Goal: Navigation & Orientation: Find specific page/section

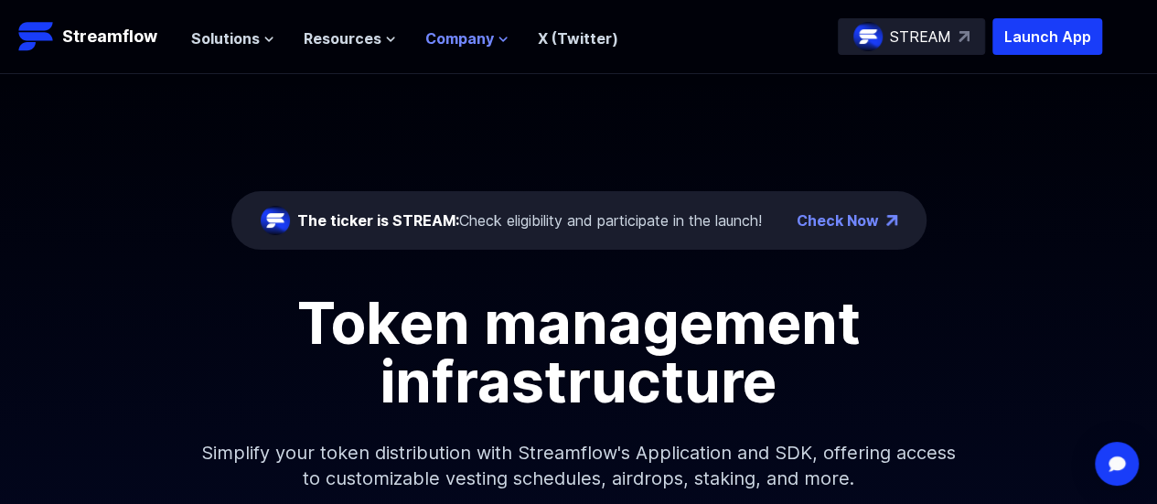
click at [483, 37] on span "Company" at bounding box center [459, 38] width 69 height 22
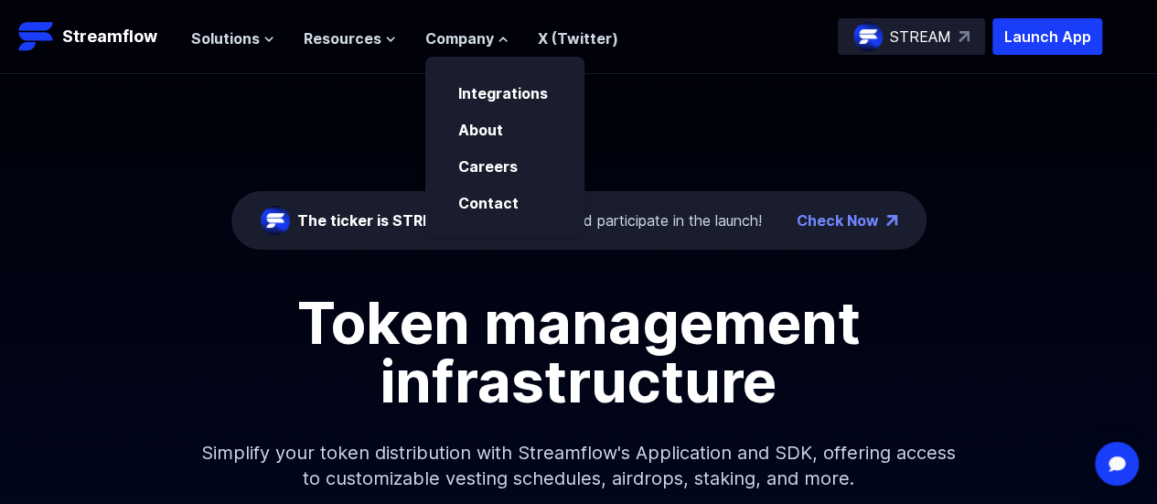
click at [265, 50] on div "Solutions Overview Streamflow features an all-in-one token distribution platfor…" at bounding box center [404, 36] width 427 height 37
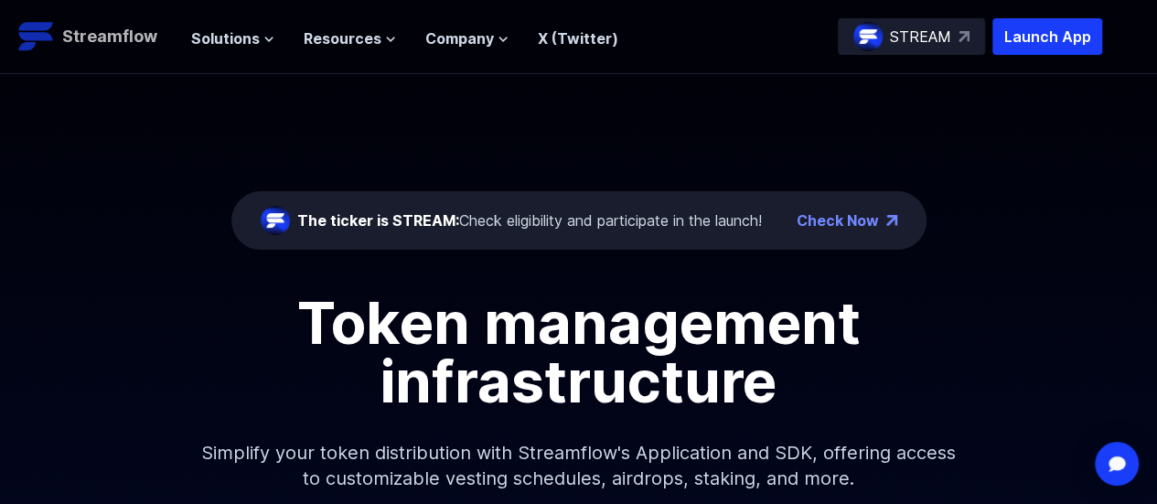
click at [146, 34] on p "Streamflow" at bounding box center [109, 37] width 95 height 26
click at [253, 37] on span "Solutions" at bounding box center [225, 38] width 69 height 22
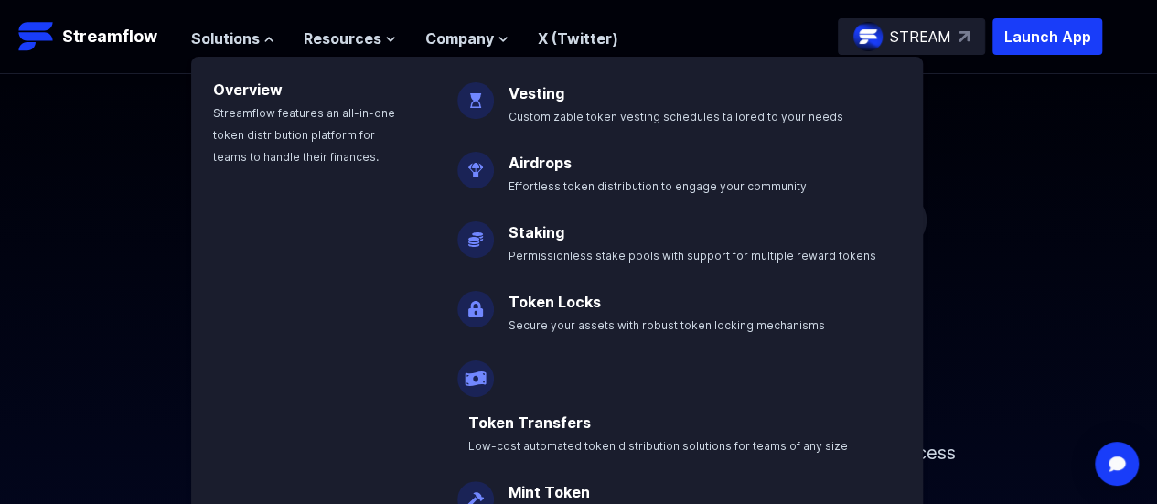
click at [119, 231] on div "The ticker is STREAM: Check eligibility and participate in the launch! Check No…" at bounding box center [578, 297] width 1157 height 446
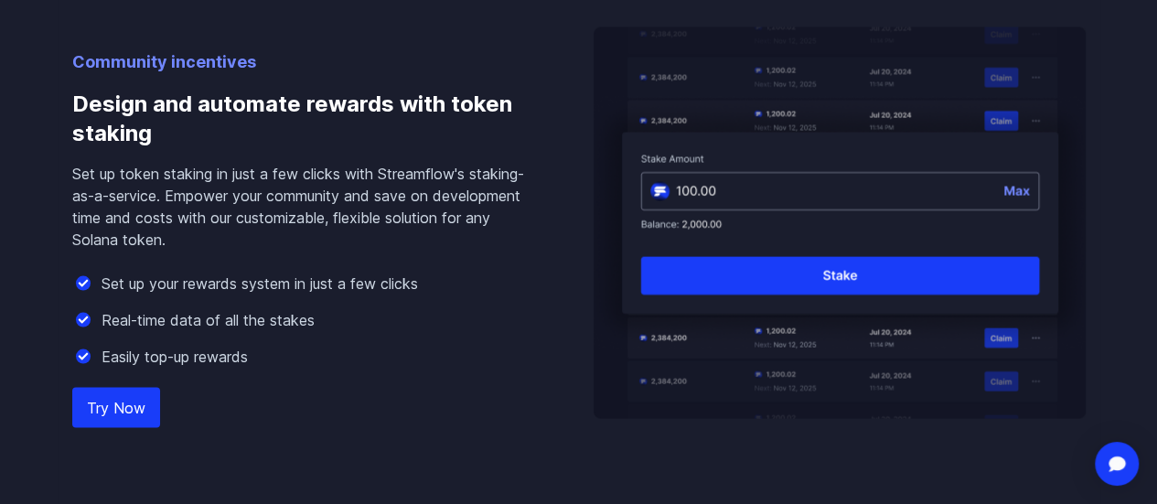
scroll to position [2003, 0]
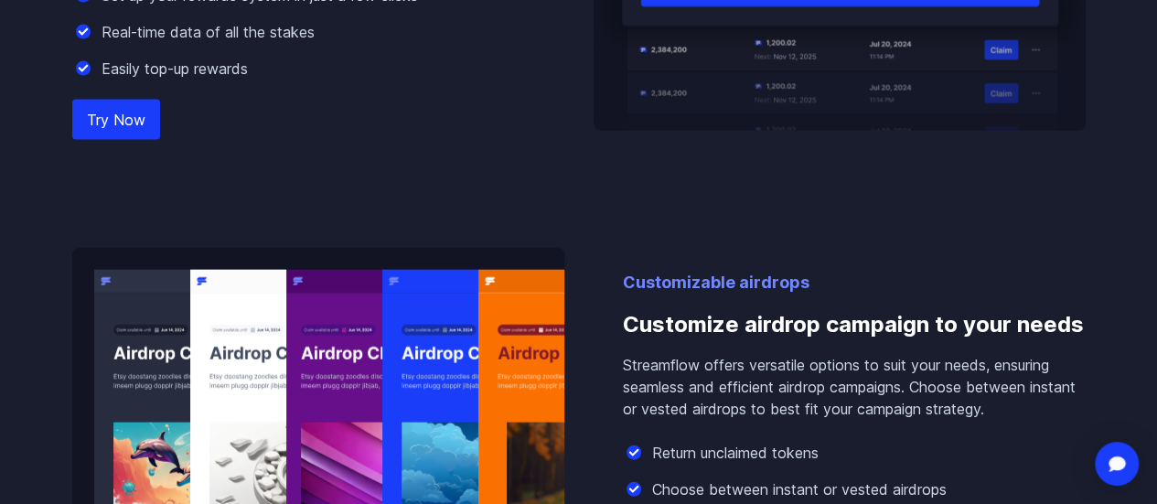
click at [124, 140] on link "Try Now" at bounding box center [116, 120] width 88 height 40
